Goal: Task Accomplishment & Management: Use online tool/utility

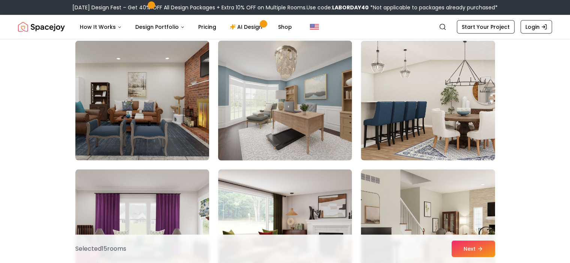
click at [287, 96] on img at bounding box center [285, 101] width 141 height 126
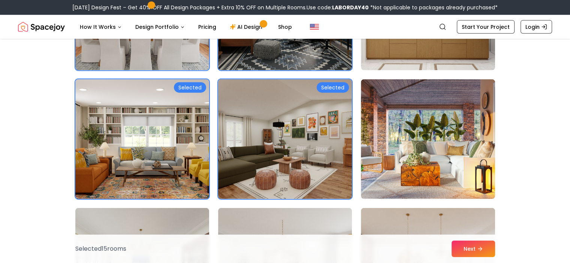
scroll to position [1827, 0]
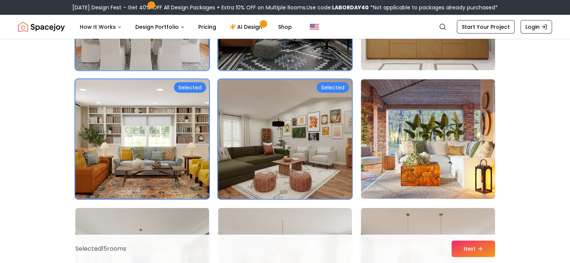
click at [312, 96] on img at bounding box center [285, 139] width 141 height 126
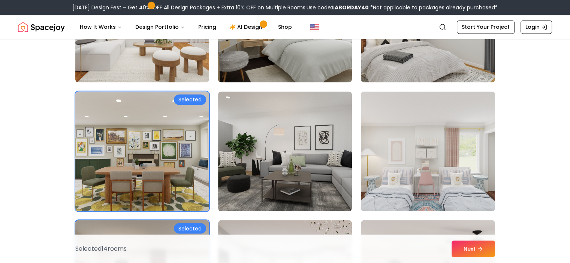
scroll to position [1312, 0]
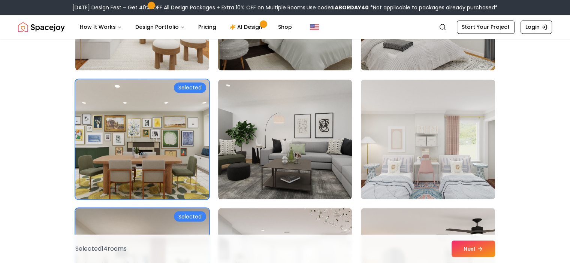
click at [144, 150] on img at bounding box center [142, 139] width 141 height 126
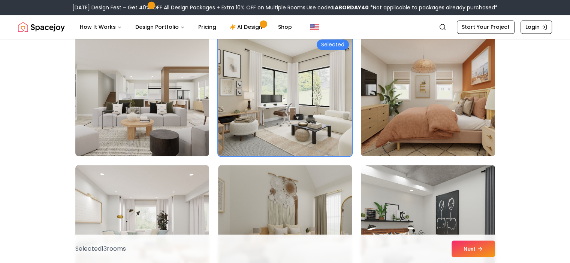
scroll to position [1098, 0]
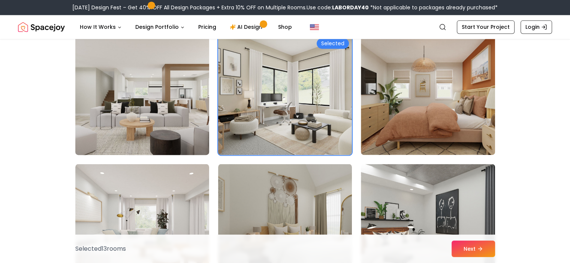
click at [147, 127] on img at bounding box center [142, 95] width 141 height 126
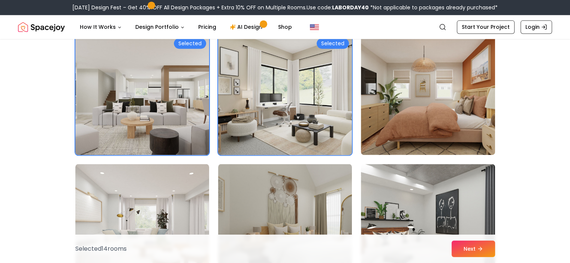
click at [309, 90] on img at bounding box center [285, 95] width 141 height 126
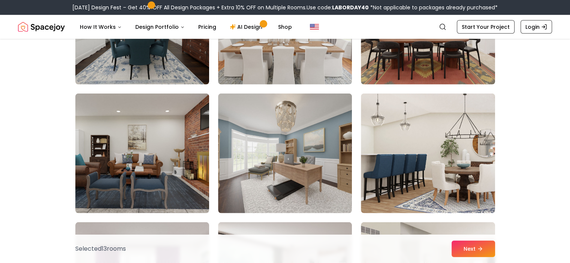
scroll to position [2139, 0]
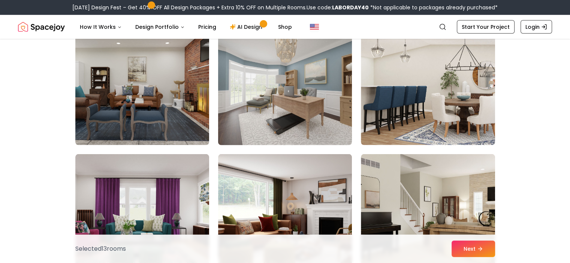
click at [310, 88] on img at bounding box center [285, 85] width 141 height 126
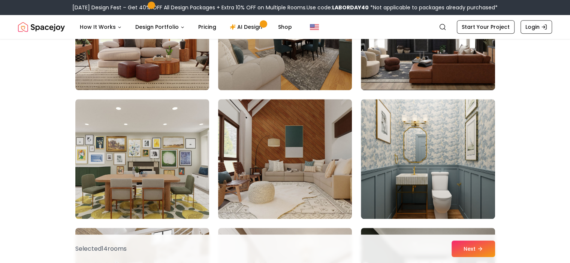
scroll to position [3236, 0]
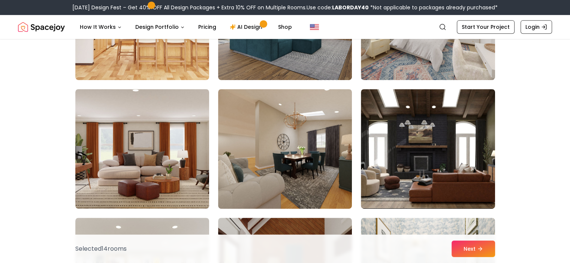
click at [439, 142] on img at bounding box center [428, 149] width 134 height 120
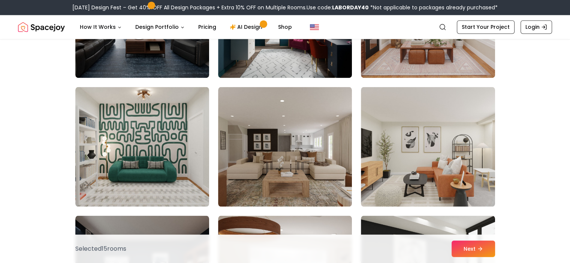
scroll to position [4079, 0]
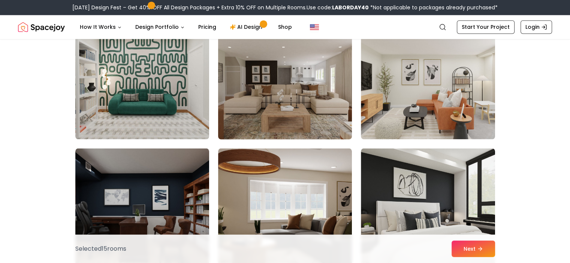
click at [302, 79] on img at bounding box center [285, 79] width 141 height 126
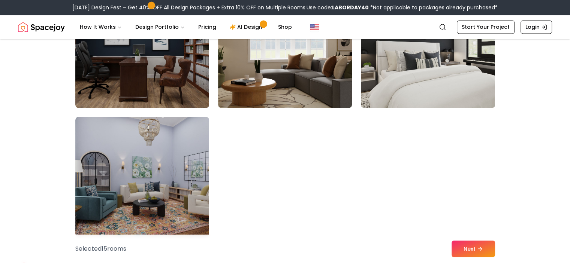
scroll to position [4309, 0]
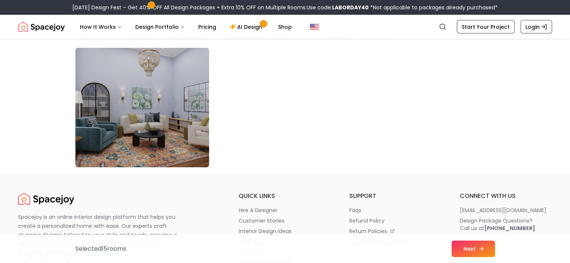
click at [468, 250] on button "Next" at bounding box center [473, 249] width 43 height 16
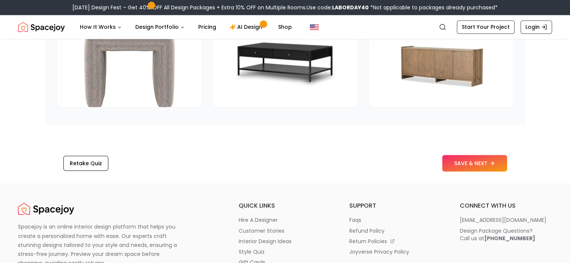
scroll to position [1193, 0]
